Goal: Task Accomplishment & Management: Complete application form

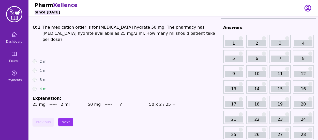
scroll to position [4, 0]
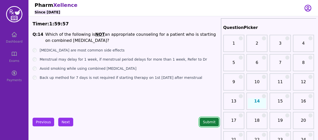
click at [205, 125] on button "Submit" at bounding box center [209, 122] width 19 height 9
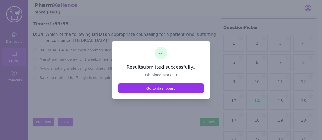
click at [79, 81] on div at bounding box center [161, 70] width 322 height 140
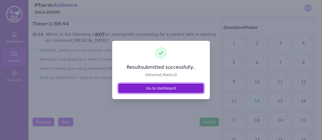
click at [122, 89] on link "Go to dashboard" at bounding box center [160, 89] width 85 height 10
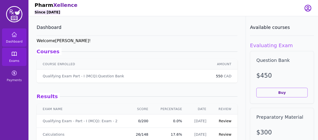
click at [14, 56] on icon at bounding box center [14, 54] width 5 height 4
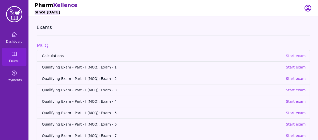
click at [296, 57] on p "Start exam" at bounding box center [296, 55] width 20 height 5
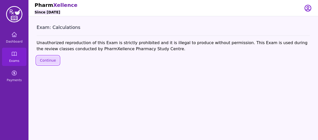
click at [52, 61] on button "Continue" at bounding box center [48, 60] width 23 height 9
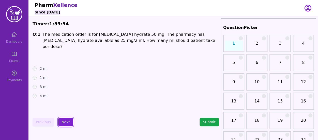
click at [69, 120] on button "Next" at bounding box center [65, 122] width 15 height 9
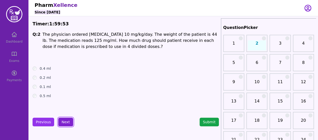
click at [69, 120] on button "Next" at bounding box center [65, 122] width 15 height 9
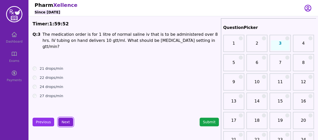
click at [69, 120] on button "Next" at bounding box center [65, 122] width 15 height 9
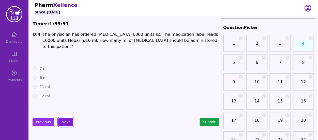
click at [69, 120] on button "Next" at bounding box center [65, 122] width 15 height 9
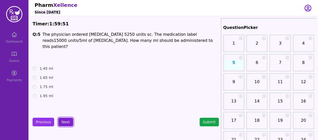
click at [69, 120] on button "Next" at bounding box center [65, 122] width 15 height 9
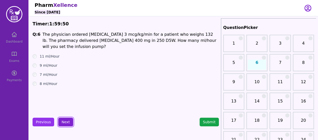
click at [69, 120] on button "Next" at bounding box center [65, 122] width 15 height 9
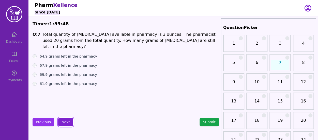
click at [69, 120] on button "Next" at bounding box center [65, 122] width 15 height 9
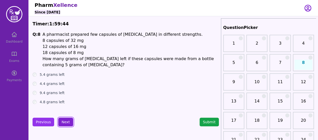
click at [62, 124] on button "Next" at bounding box center [65, 122] width 15 height 9
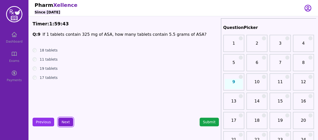
click at [62, 124] on button "Next" at bounding box center [65, 122] width 15 height 9
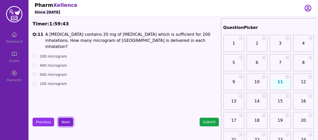
click at [62, 124] on button "Next" at bounding box center [65, 122] width 15 height 9
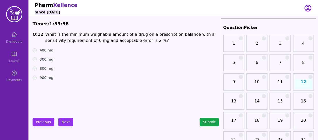
click at [13, 61] on div "Dashboard Exams Payments" at bounding box center [14, 56] width 28 height 57
click at [208, 124] on button "Submit" at bounding box center [209, 122] width 19 height 9
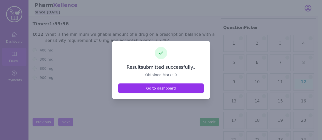
click at [172, 94] on div "Result submitted successfully.. Obtained Marks: 0 Go to dashboard" at bounding box center [161, 70] width 98 height 58
click at [172, 93] on div "Result submitted successfully.. Obtained Marks: 0 Go to dashboard" at bounding box center [161, 70] width 98 height 58
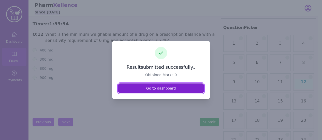
click at [172, 92] on link "Go to dashboard" at bounding box center [160, 89] width 85 height 10
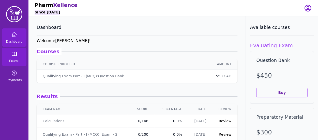
click at [16, 55] on icon at bounding box center [14, 54] width 6 height 6
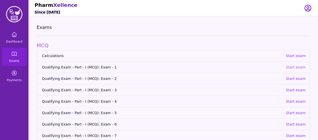
click at [299, 66] on p "Start exam" at bounding box center [296, 67] width 20 height 5
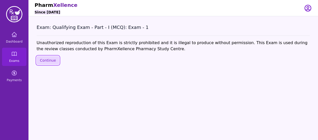
click at [52, 60] on button "Continue" at bounding box center [48, 60] width 23 height 9
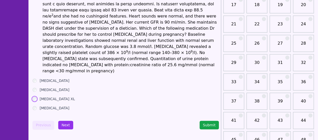
scroll to position [117, 0]
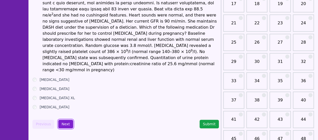
click at [62, 120] on button "Next" at bounding box center [65, 124] width 15 height 9
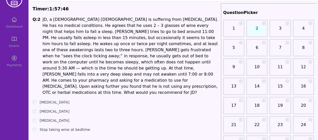
scroll to position [39, 0]
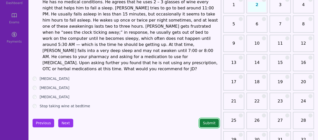
click at [210, 119] on button "Submit" at bounding box center [209, 123] width 19 height 9
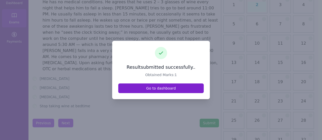
click at [123, 88] on link "Go to dashboard" at bounding box center [160, 89] width 85 height 10
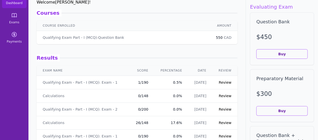
click at [223, 81] on link "Review" at bounding box center [225, 83] width 13 height 4
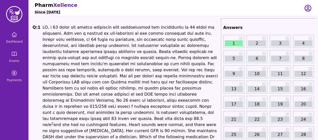
click at [256, 42] on link "2" at bounding box center [257, 43] width 18 height 6
